Goal: Task Accomplishment & Management: Use online tool/utility

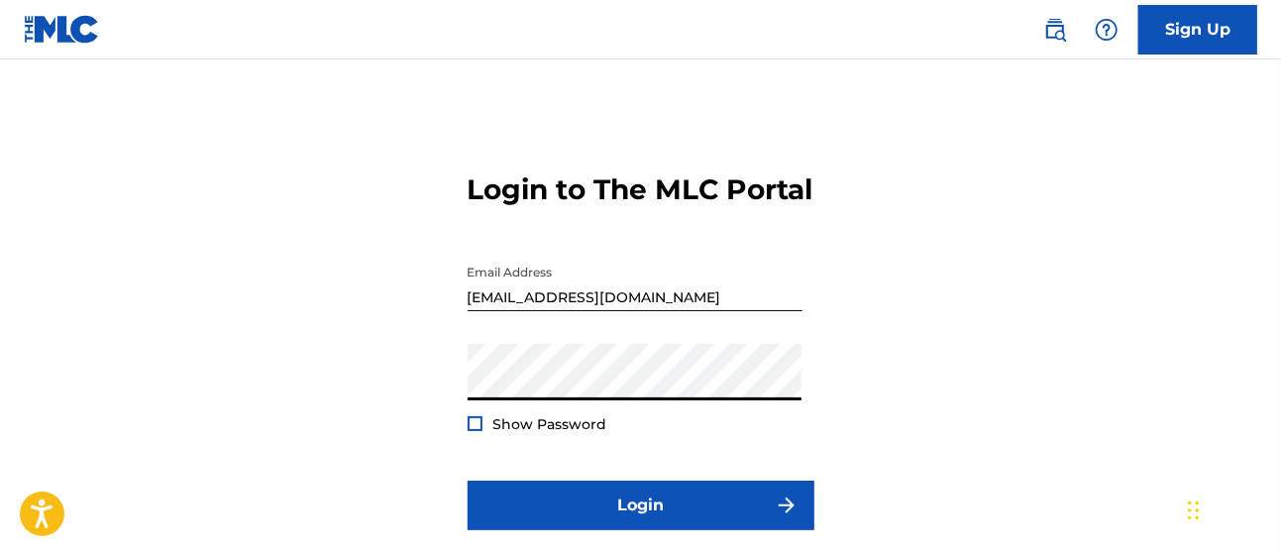
click at [477, 431] on div at bounding box center [475, 423] width 15 height 15
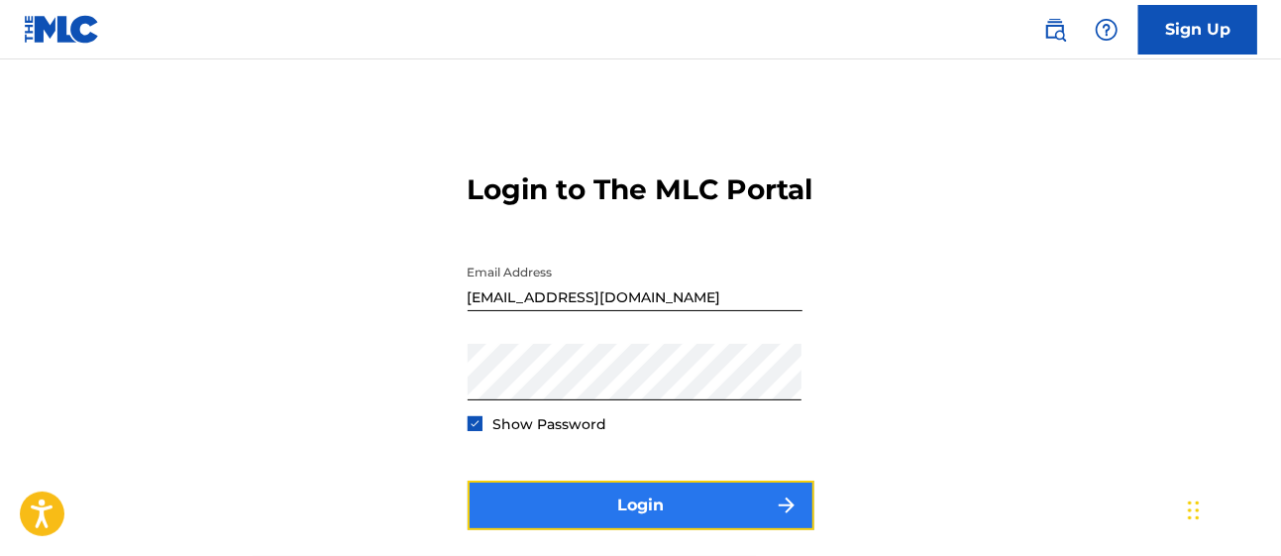
click at [565, 530] on button "Login" at bounding box center [641, 505] width 347 height 50
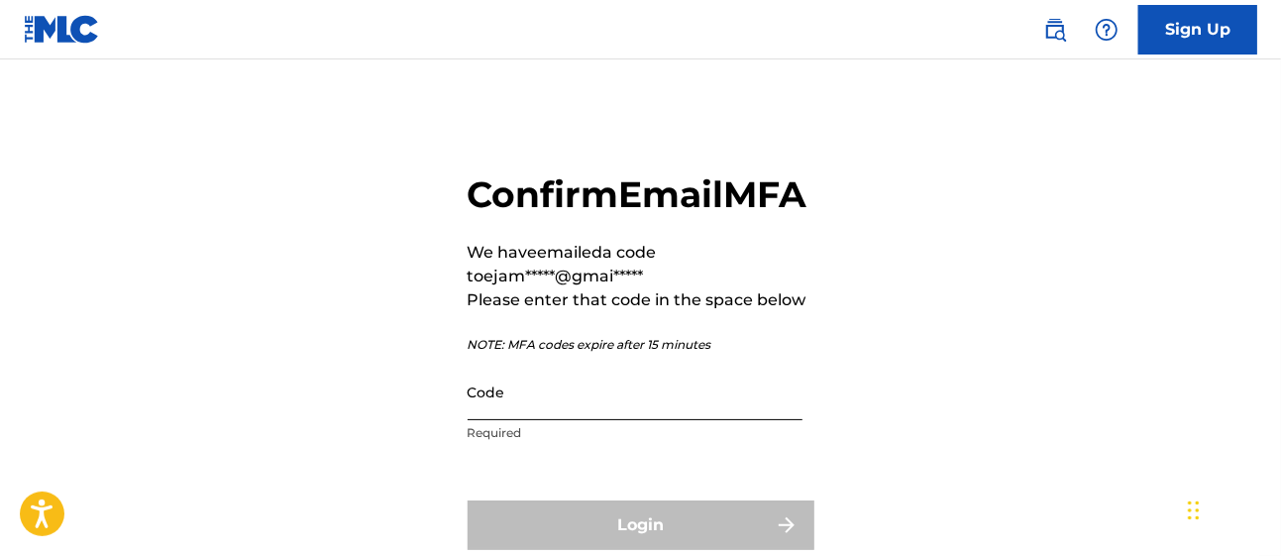
click at [550, 420] on input "Code" at bounding box center [635, 392] width 335 height 56
paste input "935627"
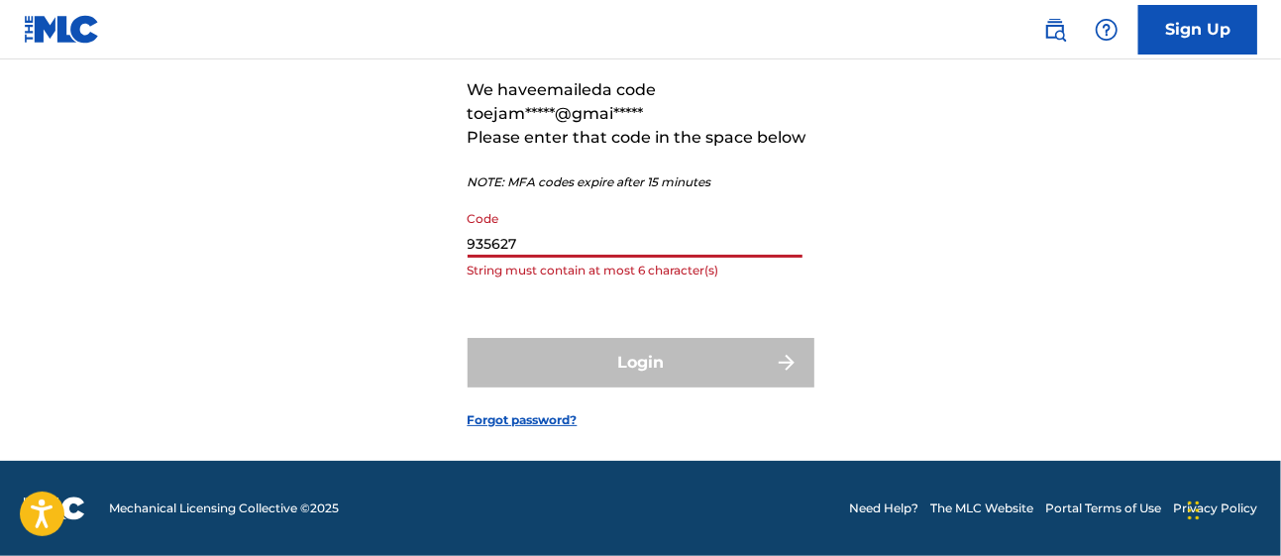
scroll to position [192, 0]
click at [552, 252] on input "935627" at bounding box center [635, 229] width 335 height 56
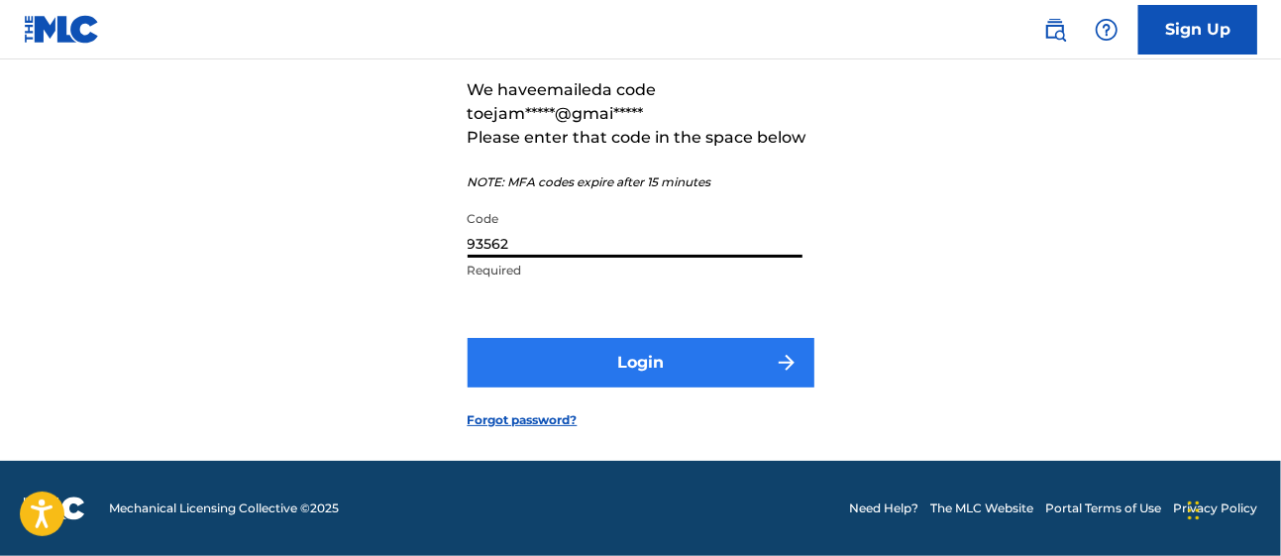
type input "93562"
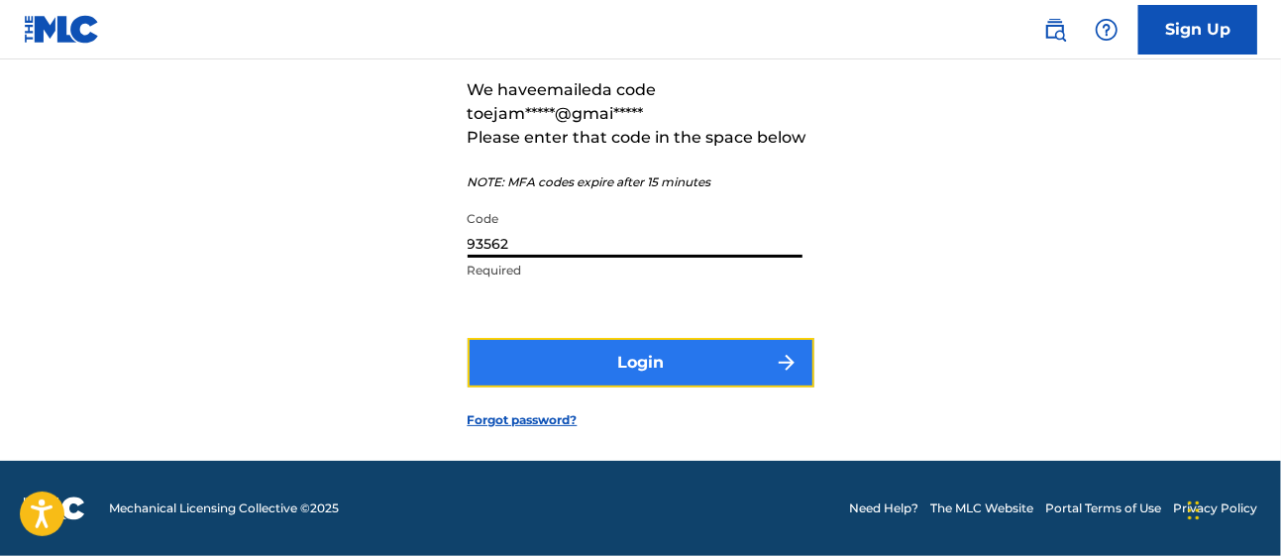
click at [663, 375] on button "Login" at bounding box center [641, 363] width 347 height 50
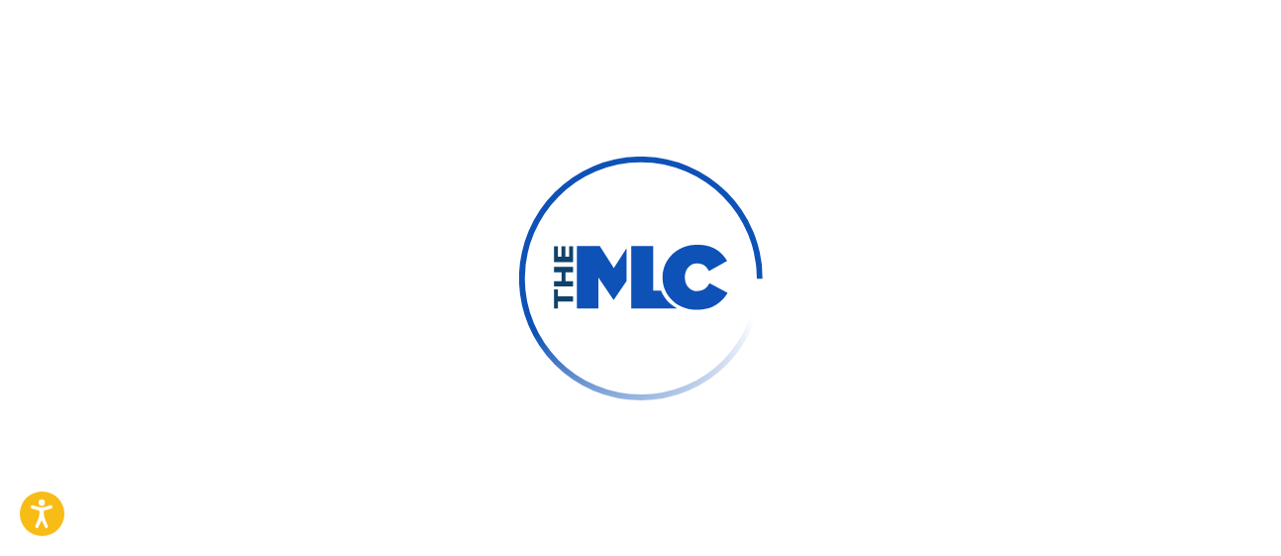
scroll to position [161, 0]
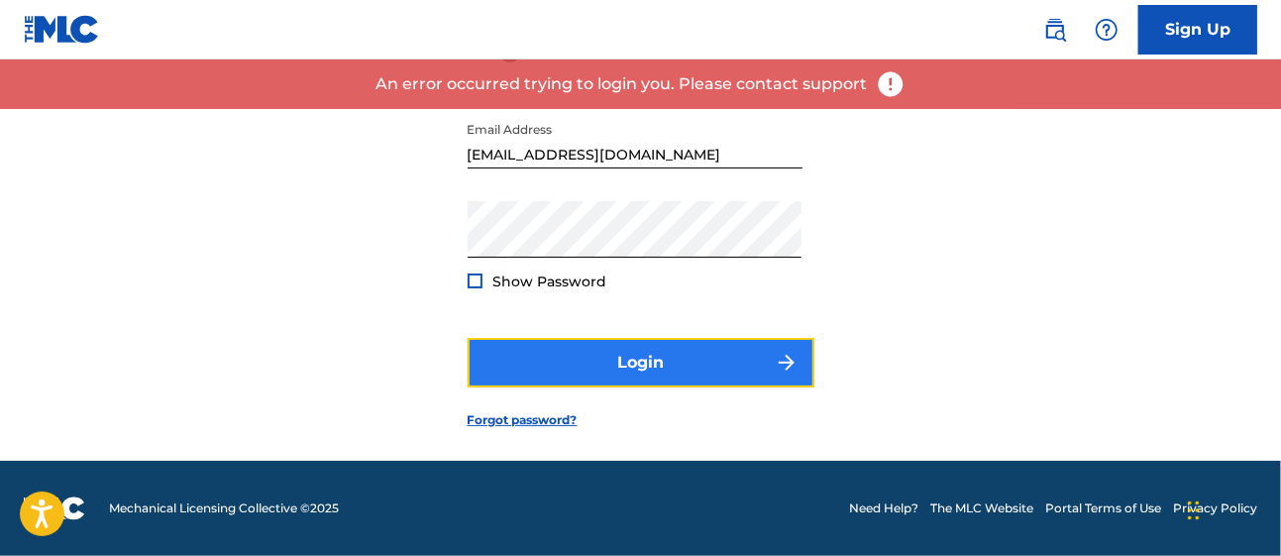
click at [619, 387] on button "Login" at bounding box center [641, 363] width 347 height 50
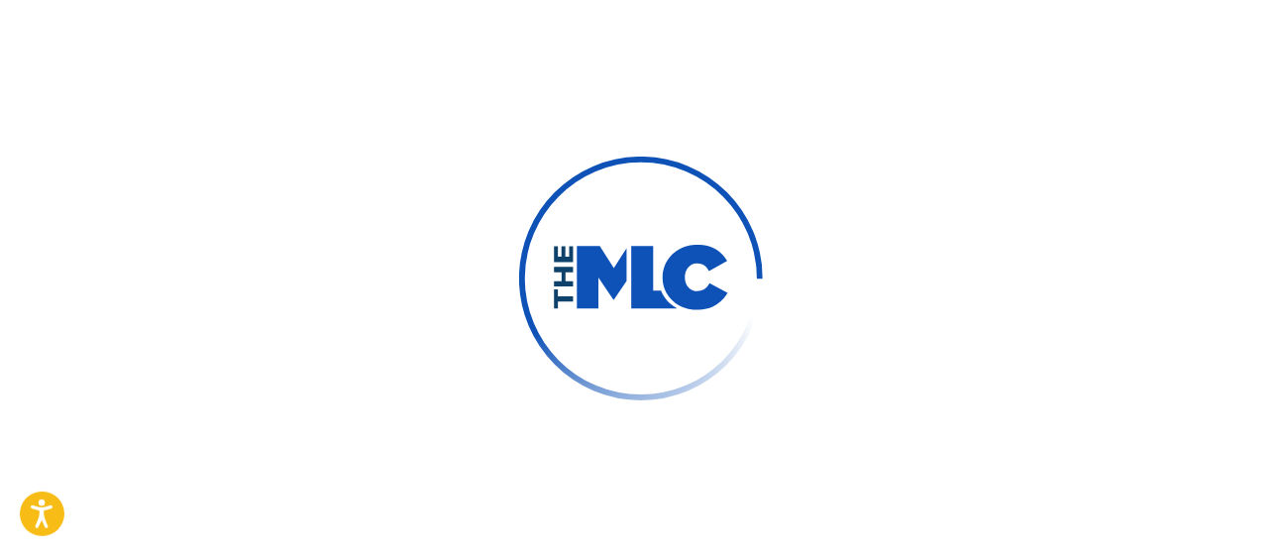
scroll to position [192, 0]
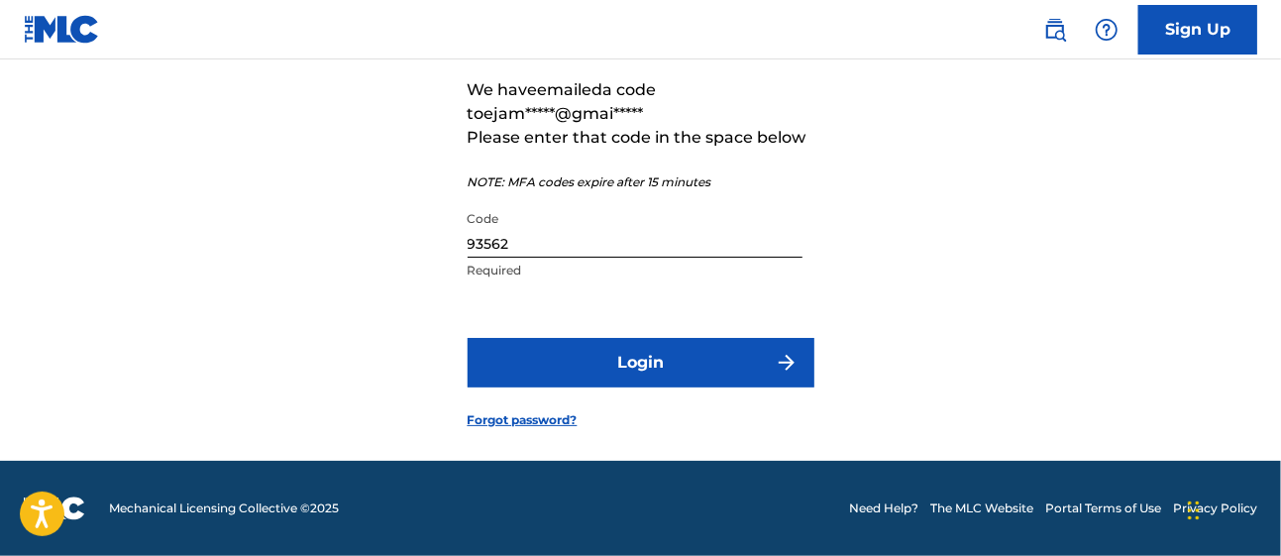
click at [530, 271] on div "Code 93562 Required" at bounding box center [635, 245] width 335 height 89
click at [522, 258] on input "93562" at bounding box center [635, 229] width 335 height 56
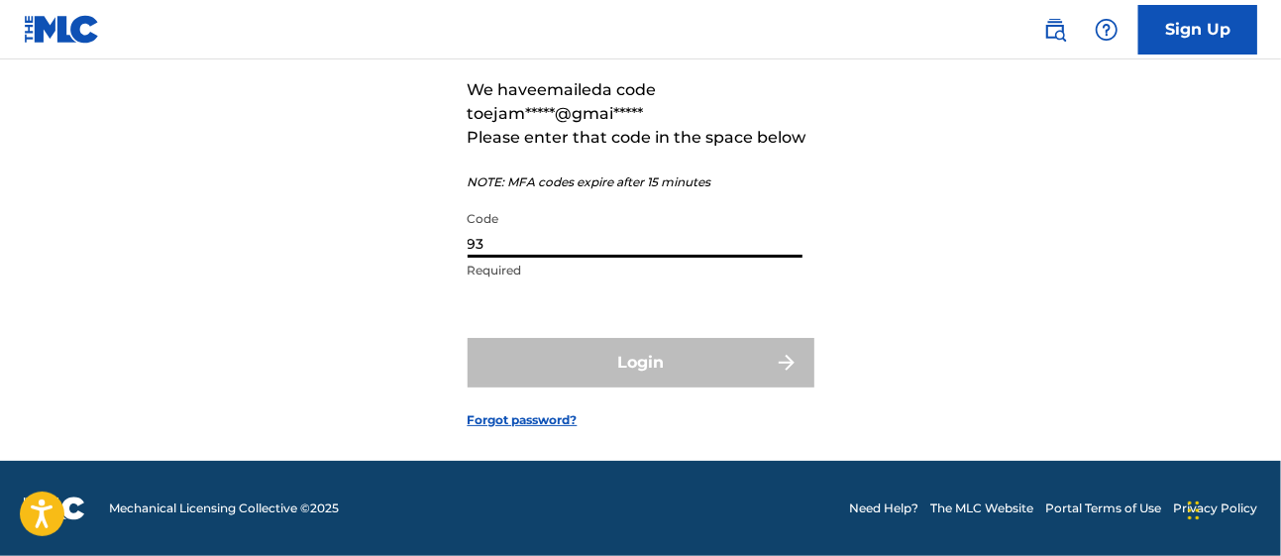
type input "9"
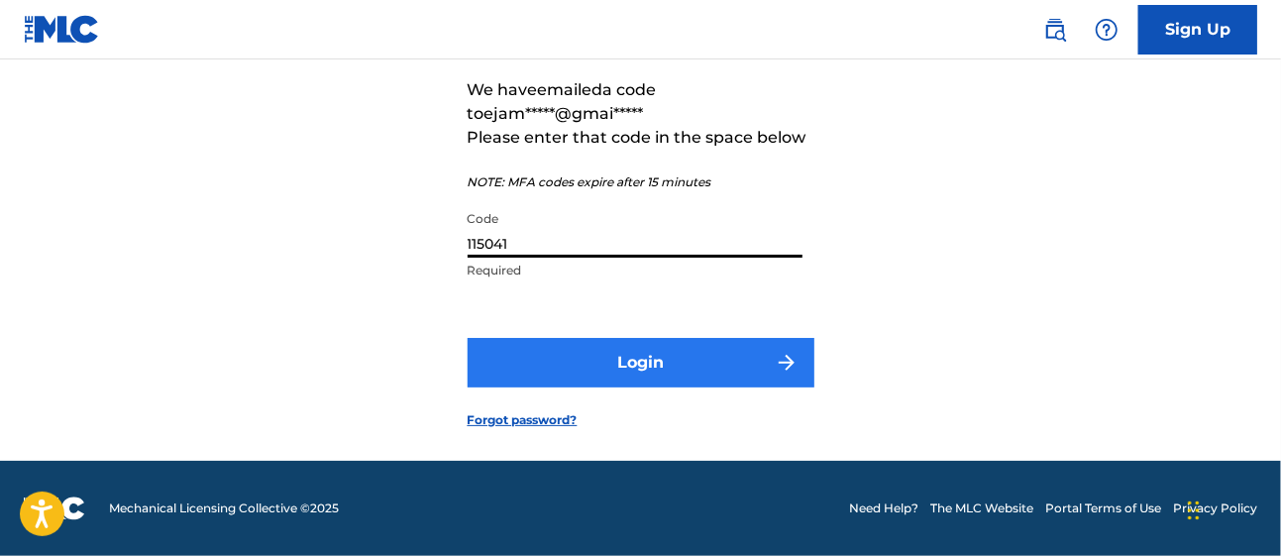
type input "115041"
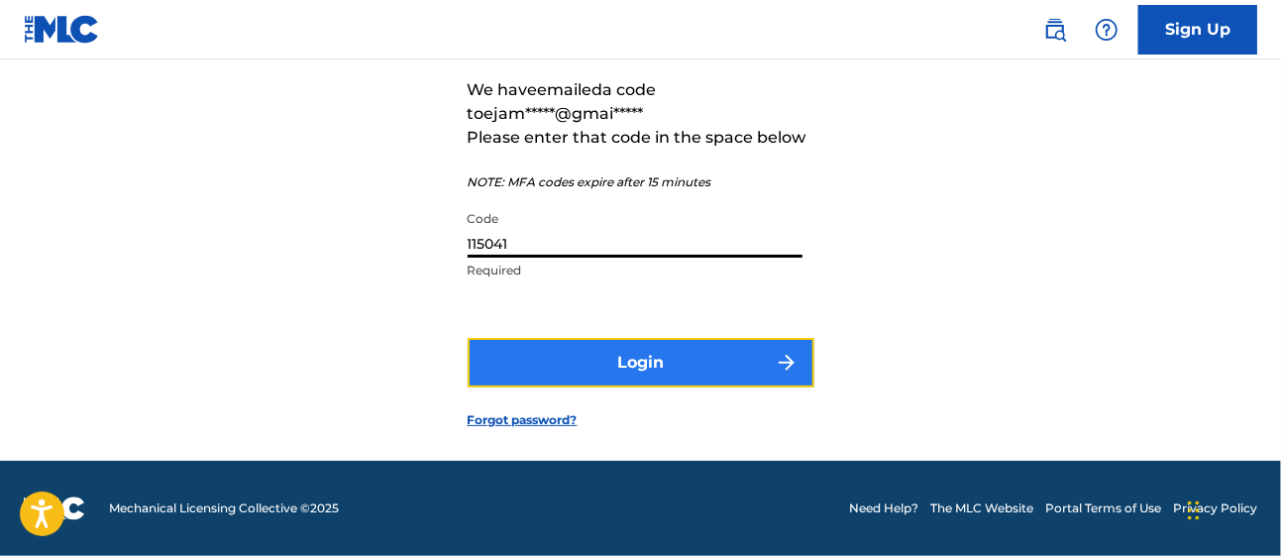
click at [714, 387] on button "Login" at bounding box center [641, 363] width 347 height 50
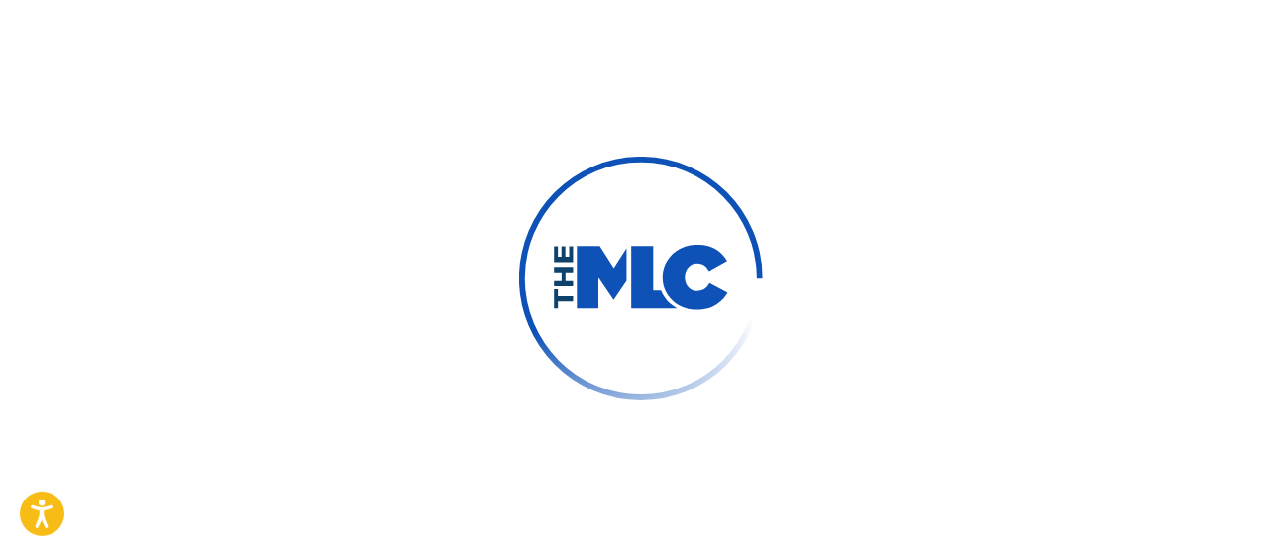
scroll to position [161, 0]
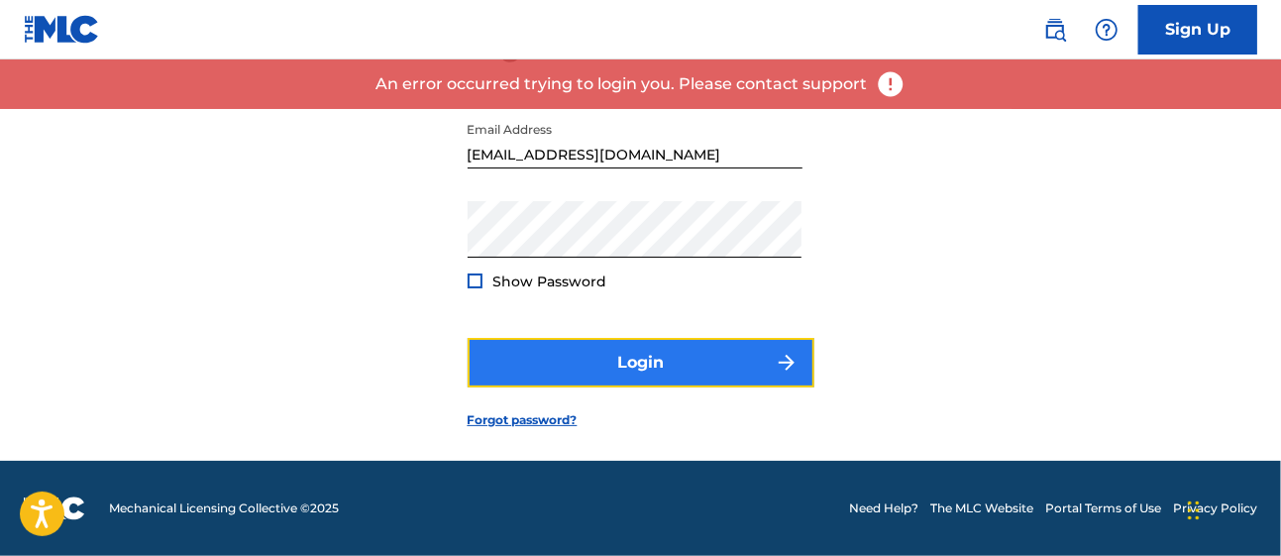
click at [622, 383] on button "Login" at bounding box center [641, 363] width 347 height 50
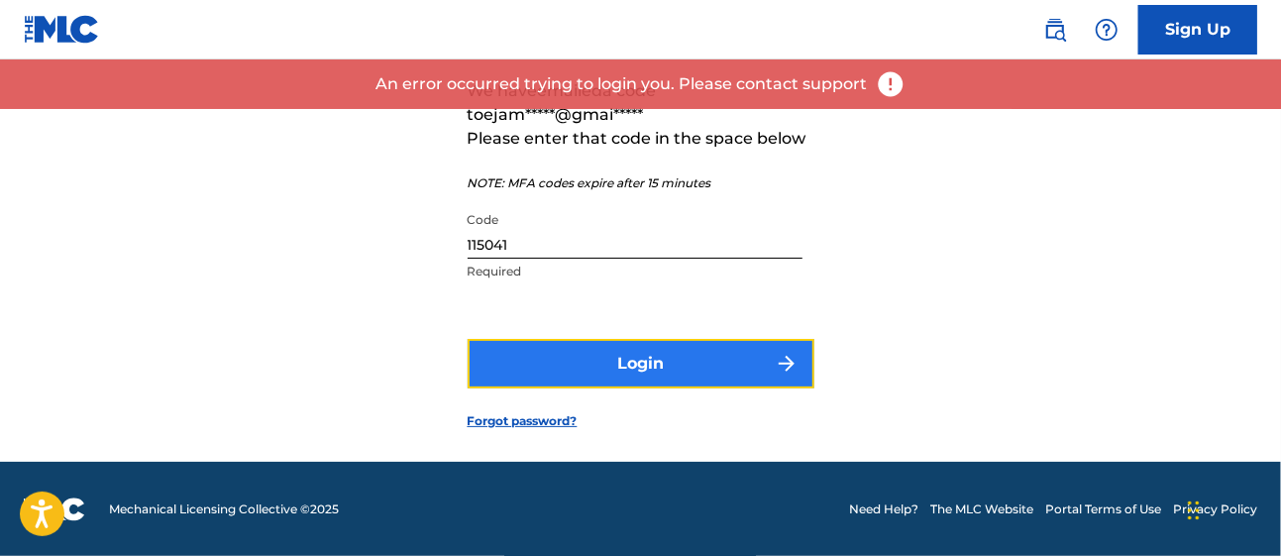
scroll to position [192, 0]
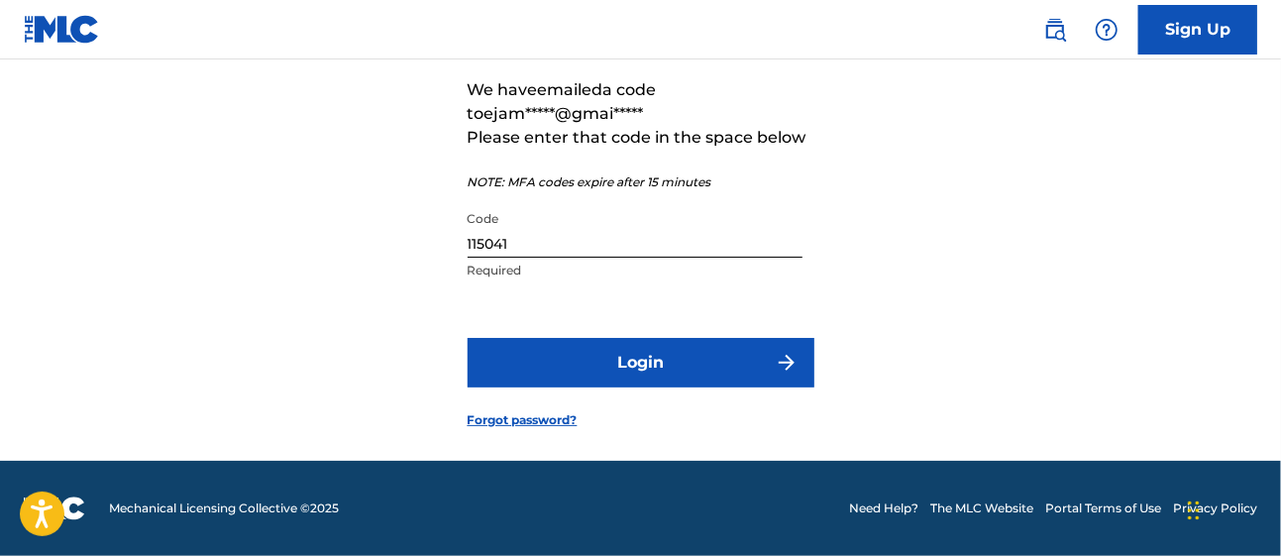
click at [526, 257] on input "115041" at bounding box center [635, 229] width 335 height 56
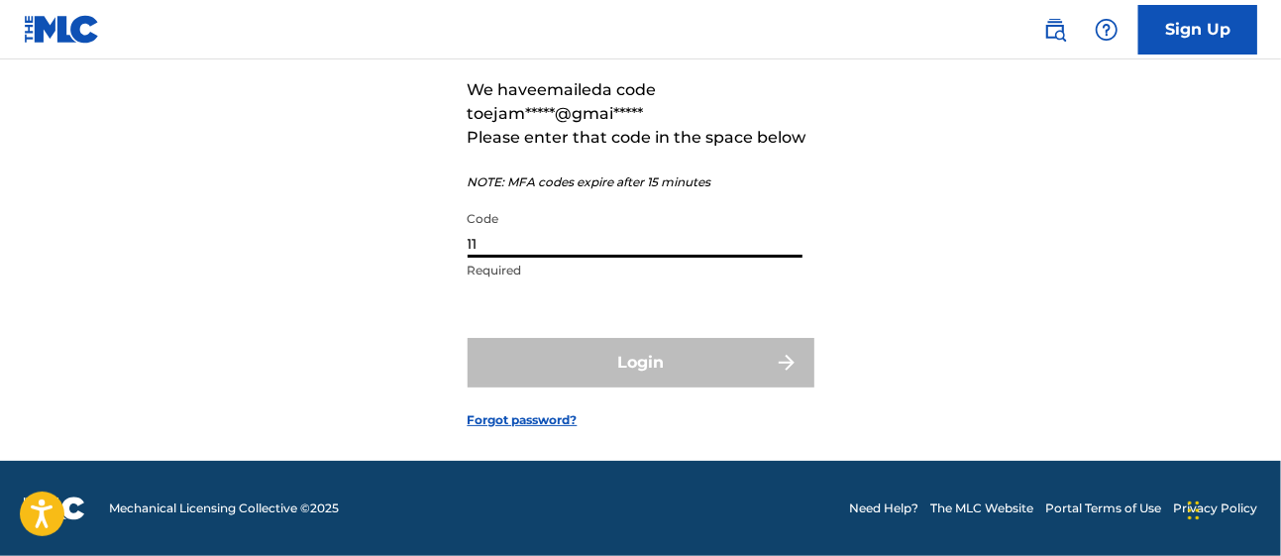
type input "1"
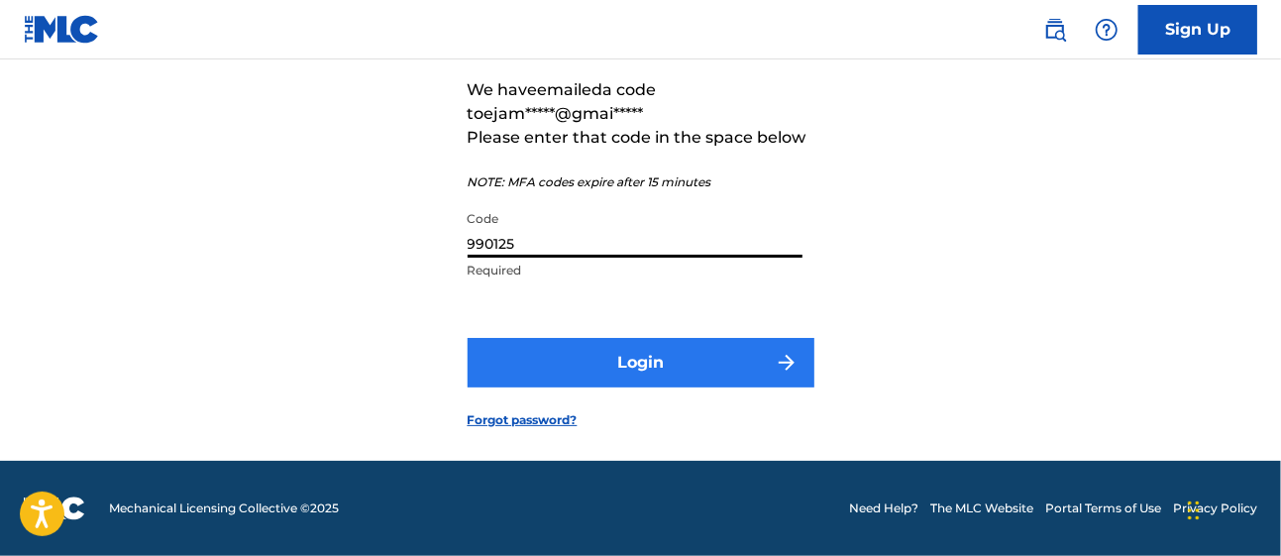
type input "990125"
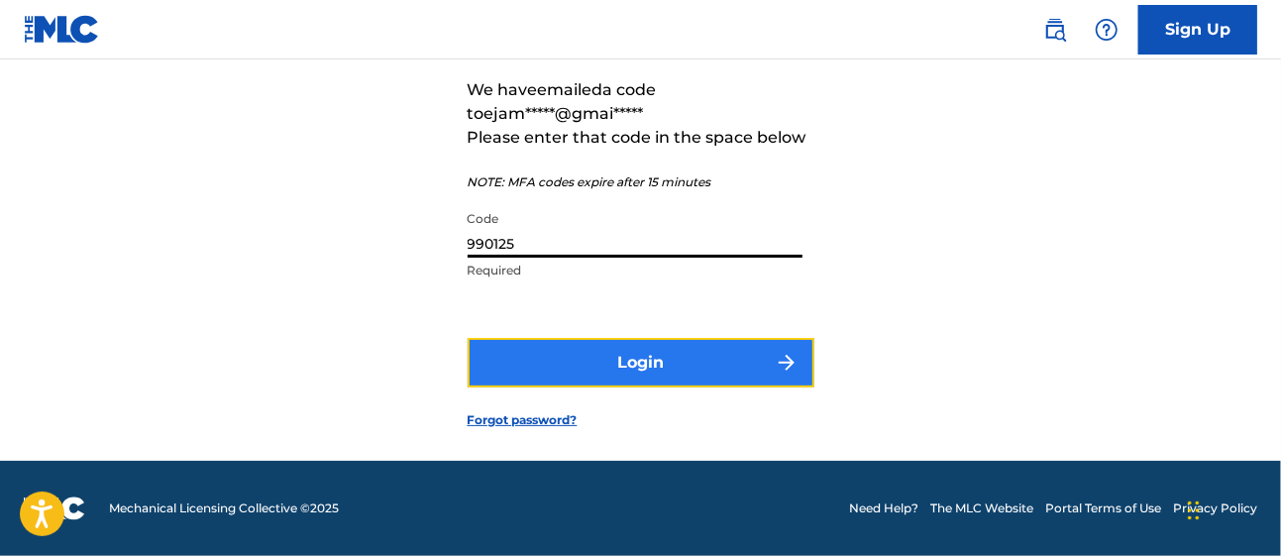
click at [510, 362] on button "Login" at bounding box center [641, 363] width 347 height 50
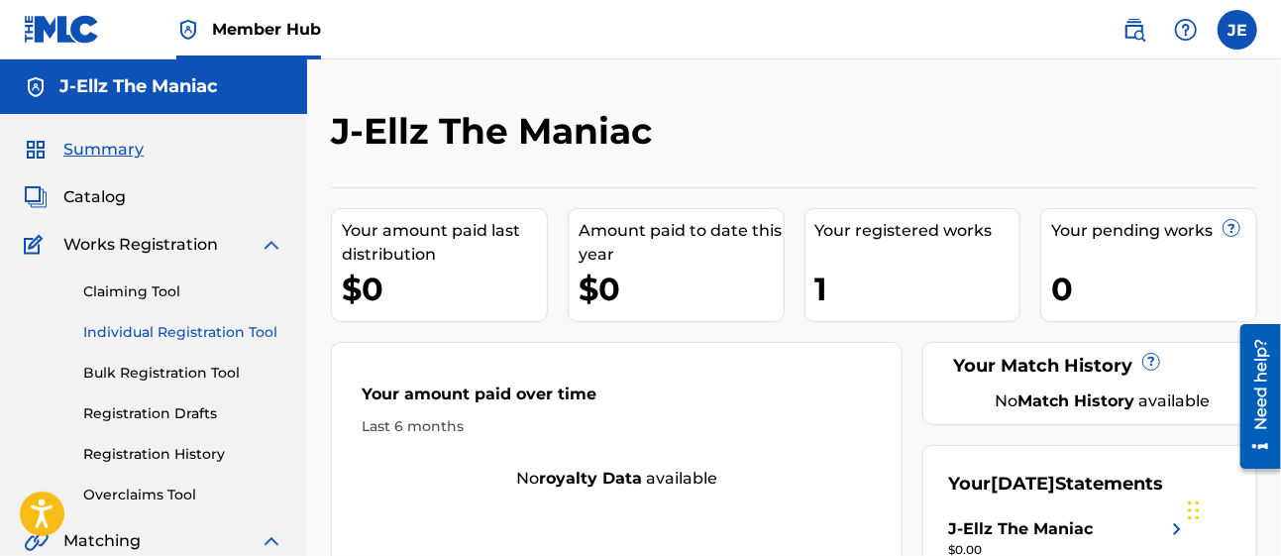
click at [195, 329] on link "Individual Registration Tool" at bounding box center [183, 332] width 200 height 21
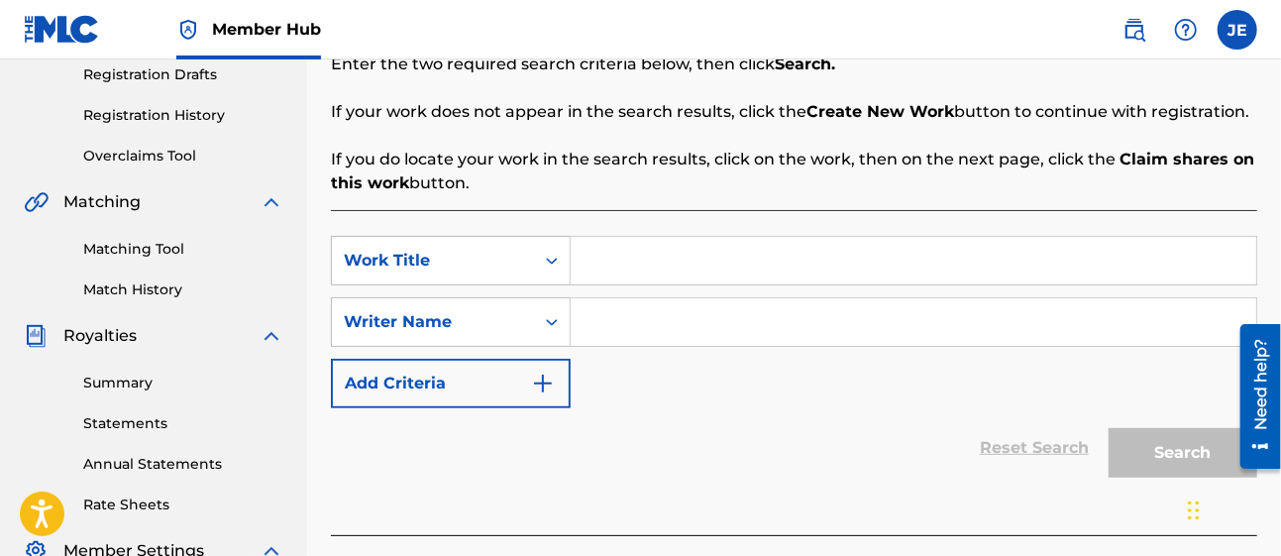
scroll to position [344, 0]
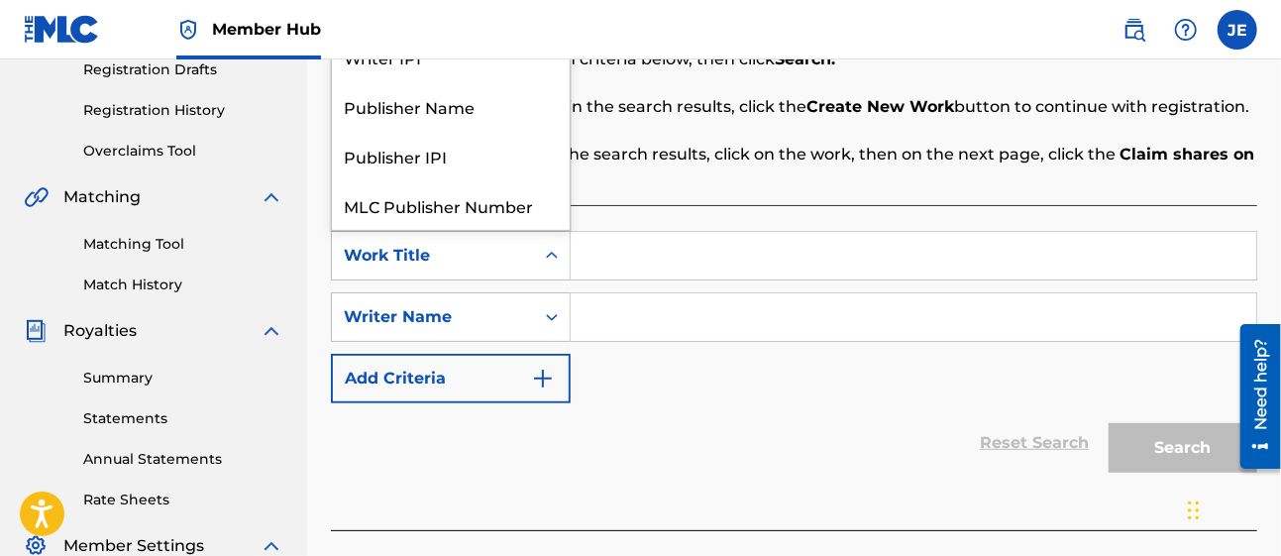
click at [381, 262] on div "Work Title" at bounding box center [433, 256] width 178 height 24
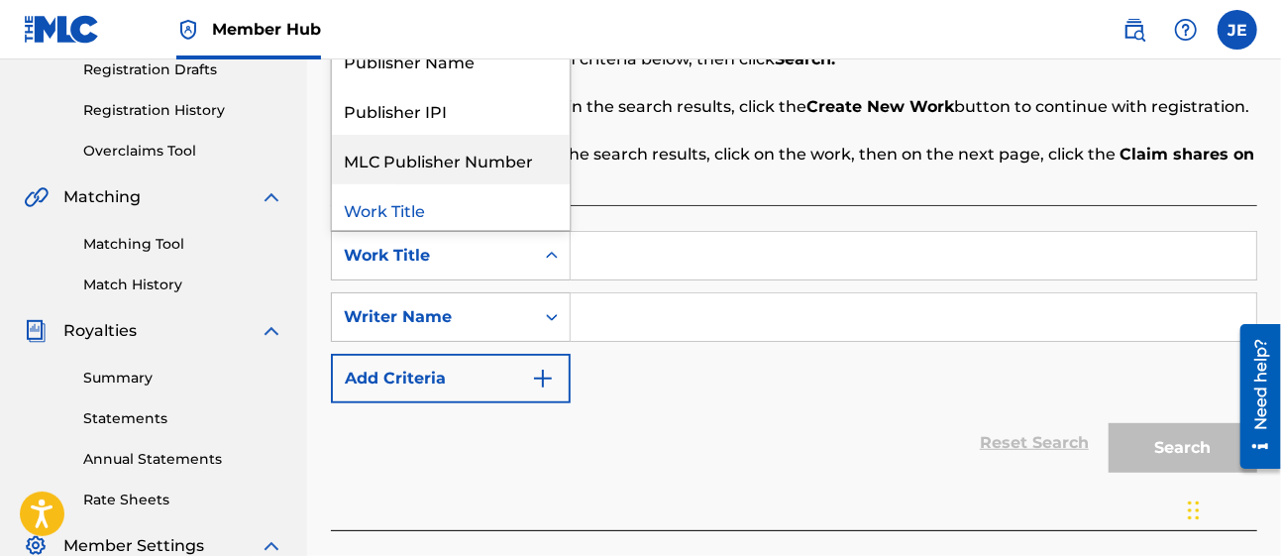
scroll to position [44, 0]
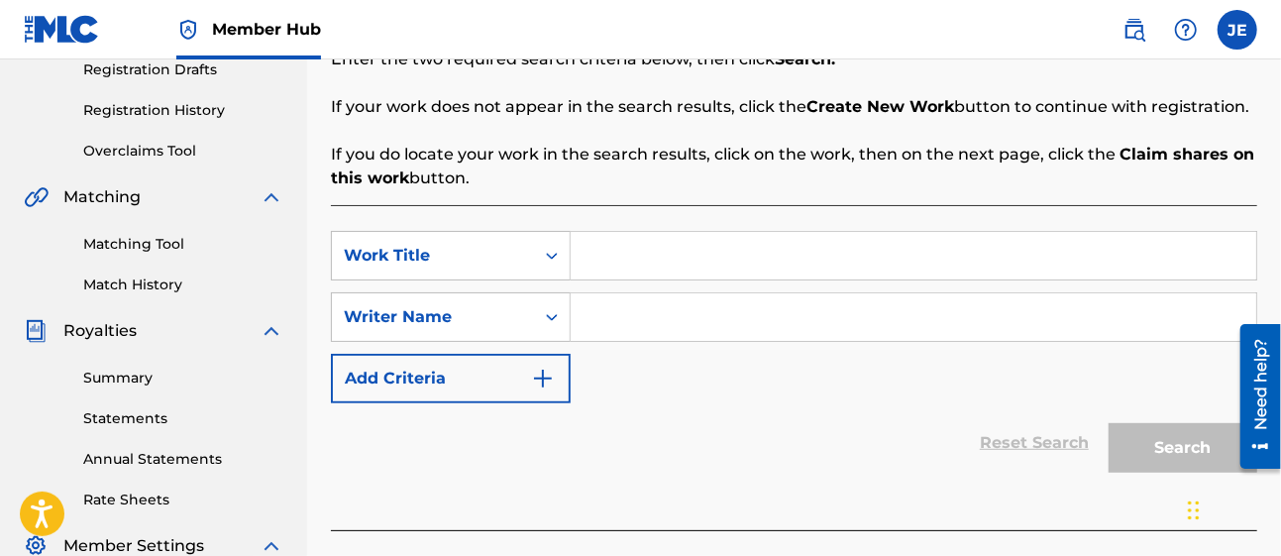
click at [380, 466] on div "Reset Search Search" at bounding box center [794, 442] width 926 height 79
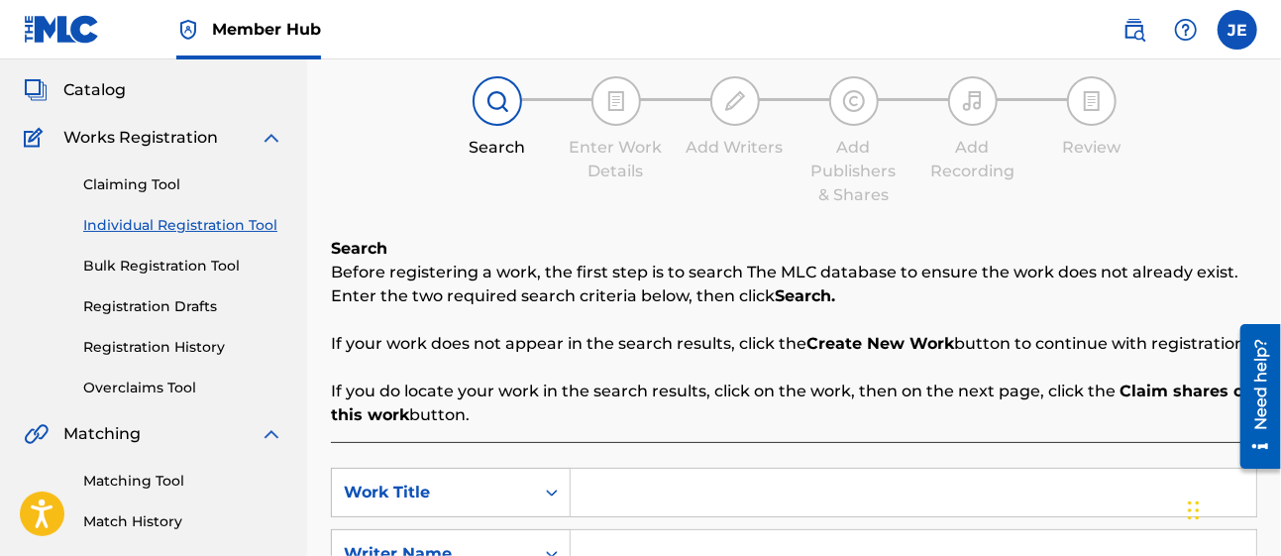
scroll to position [105, 0]
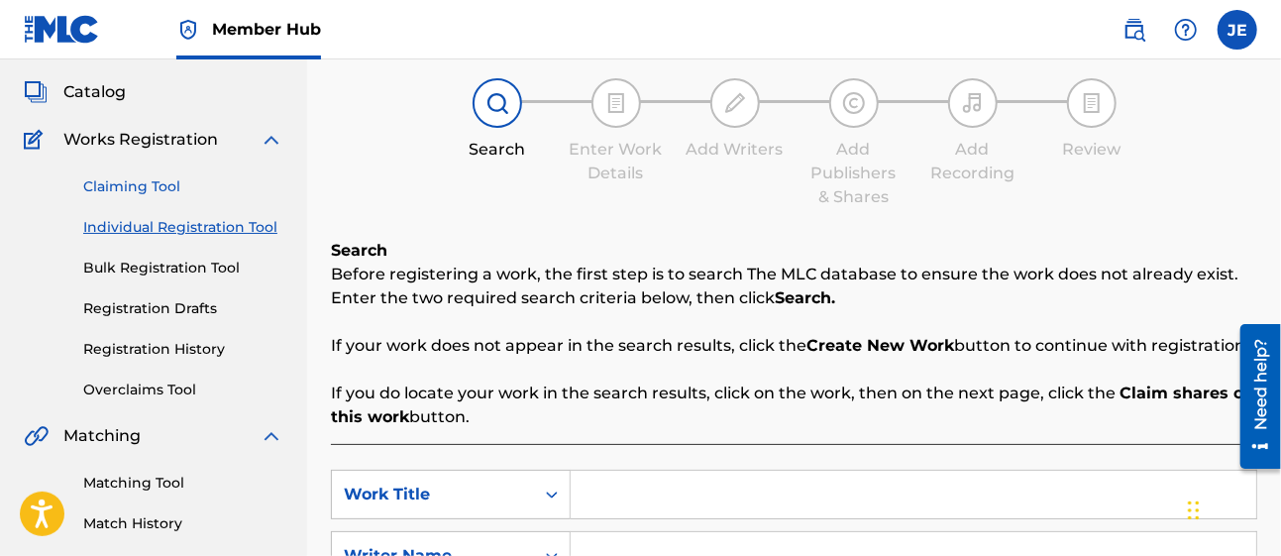
click at [135, 187] on link "Claiming Tool" at bounding box center [183, 186] width 200 height 21
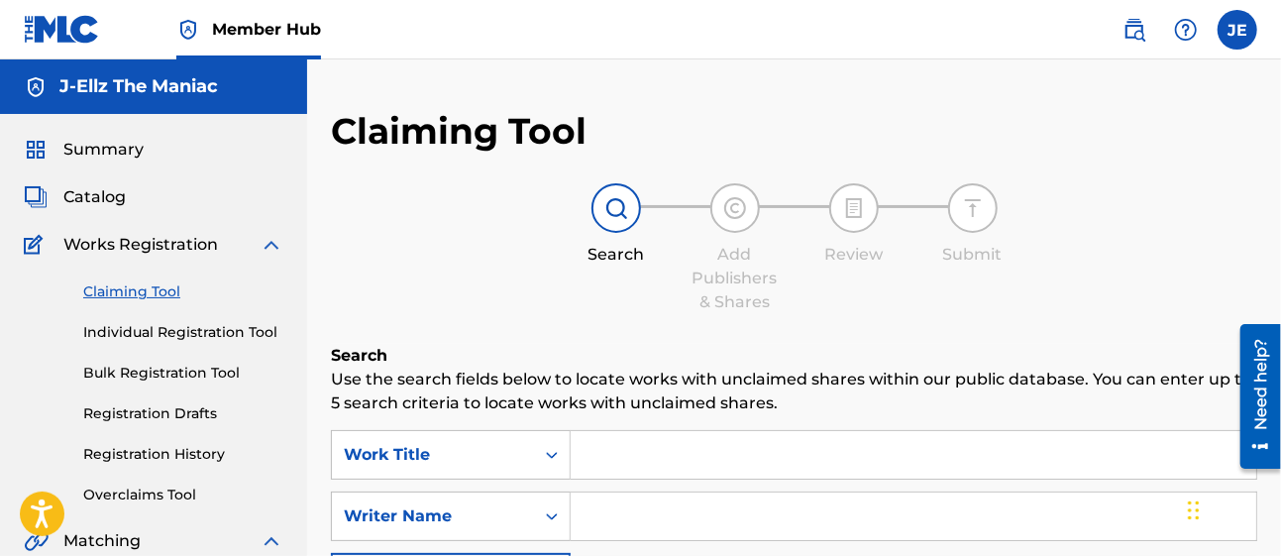
click at [448, 474] on div "Work Title" at bounding box center [451, 455] width 240 height 50
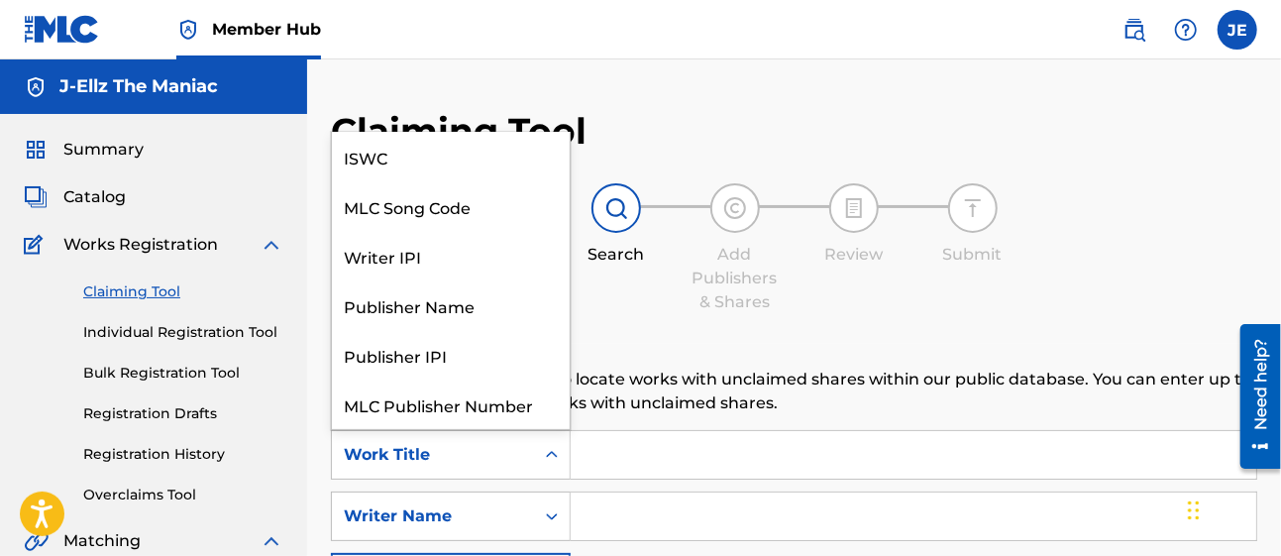
scroll to position [50, 0]
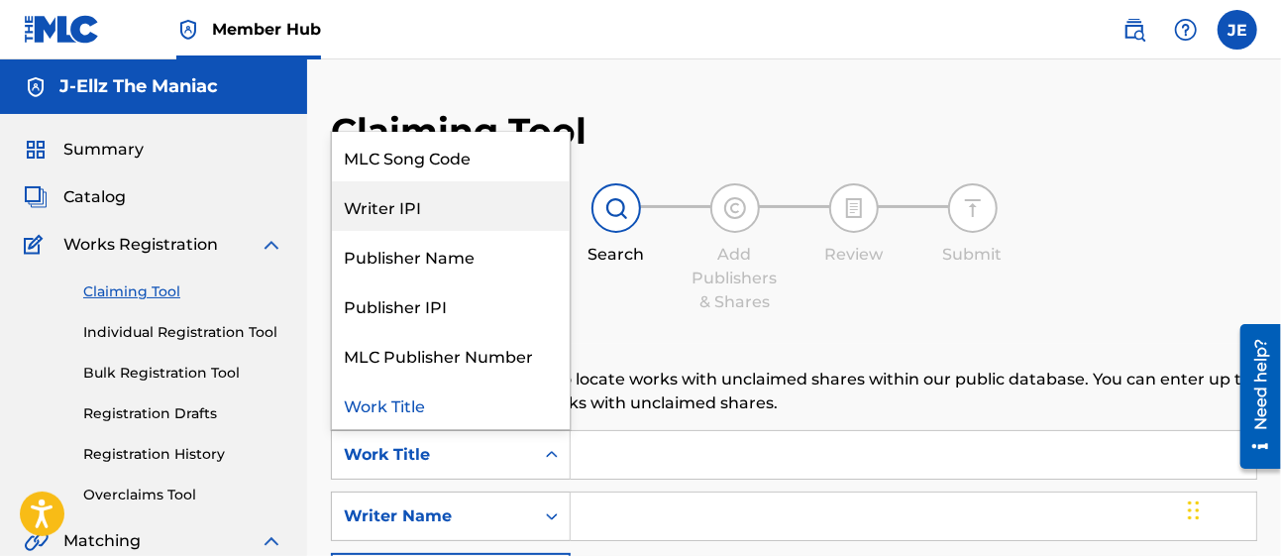
click at [412, 195] on div "Writer IPI" at bounding box center [451, 206] width 238 height 50
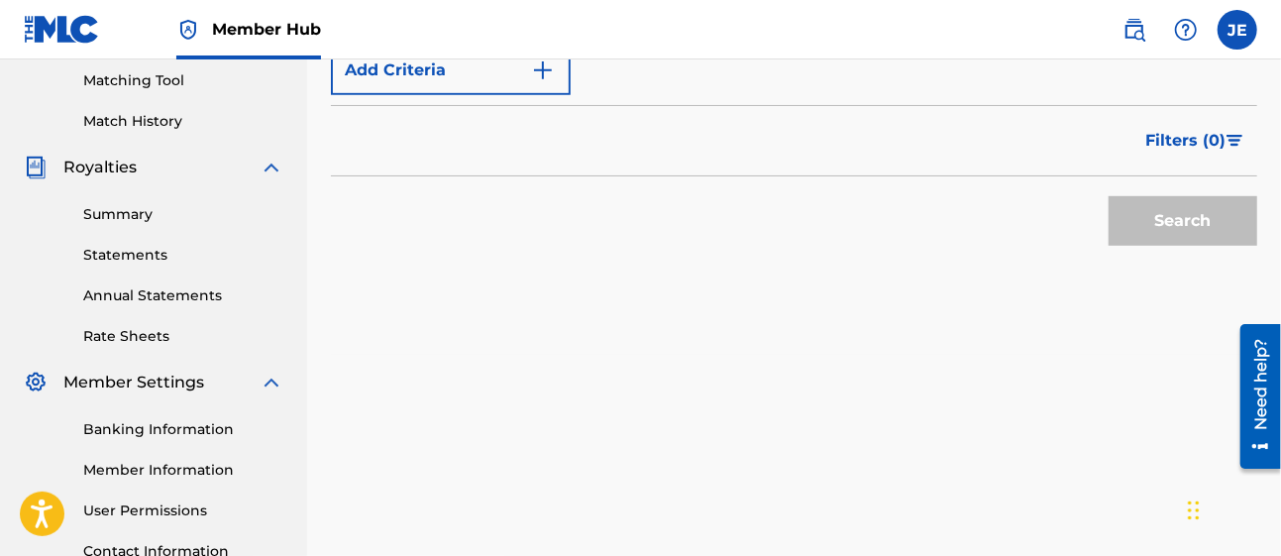
scroll to position [514, 0]
